Goal: Information Seeking & Learning: Learn about a topic

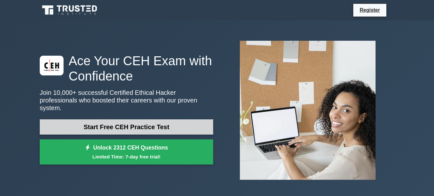
click at [150, 121] on link "Start Free CEH Practice Test" at bounding box center [126, 126] width 173 height 15
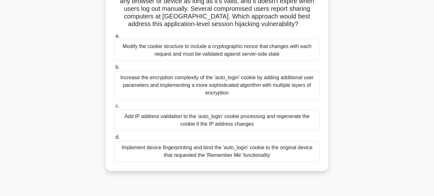
scroll to position [109, 0]
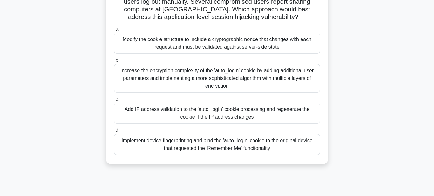
click at [291, 92] on div "Increase the encryption complexity of the 'auto_login' cookie by adding additio…" at bounding box center [217, 78] width 206 height 29
click at [114, 62] on input "b. Increase the encryption complexity of the 'auto_login' cookie by adding addi…" at bounding box center [114, 60] width 0 height 4
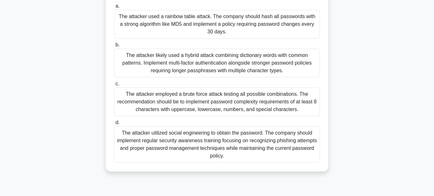
click at [132, 109] on div "The attacker employed a brute force attack testing all possible combinations. T…" at bounding box center [217, 101] width 206 height 29
click at [114, 86] on input "c. The attacker employed a brute force attack testing all possible combinations…" at bounding box center [114, 84] width 0 height 4
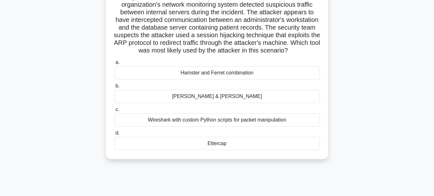
scroll to position [64, 0]
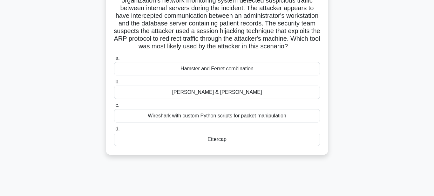
click at [302, 99] on div "[PERSON_NAME] & [PERSON_NAME]" at bounding box center [217, 91] width 206 height 13
click at [114, 84] on input "[PERSON_NAME] & [PERSON_NAME]" at bounding box center [114, 82] width 0 height 4
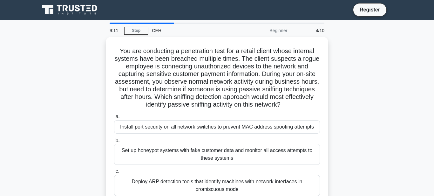
scroll to position [0, 0]
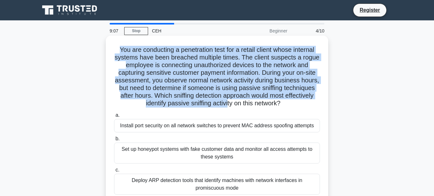
drag, startPoint x: 116, startPoint y: 46, endPoint x: 230, endPoint y: 115, distance: 133.2
click at [230, 115] on div "You are conducting a penetration test for a retail client whose internal system…" at bounding box center [216, 135] width 217 height 194
